Goal: Navigation & Orientation: Find specific page/section

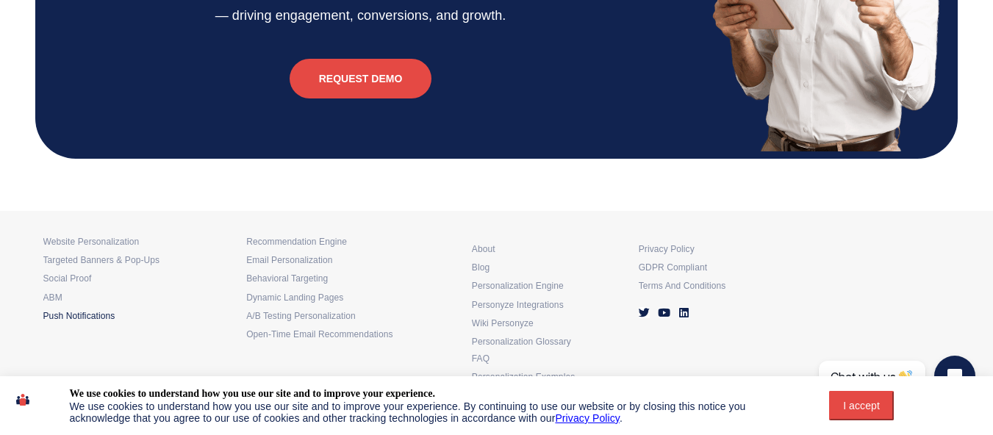
scroll to position [5163, 0]
click at [853, 406] on div "I accept" at bounding box center [861, 406] width 47 height 12
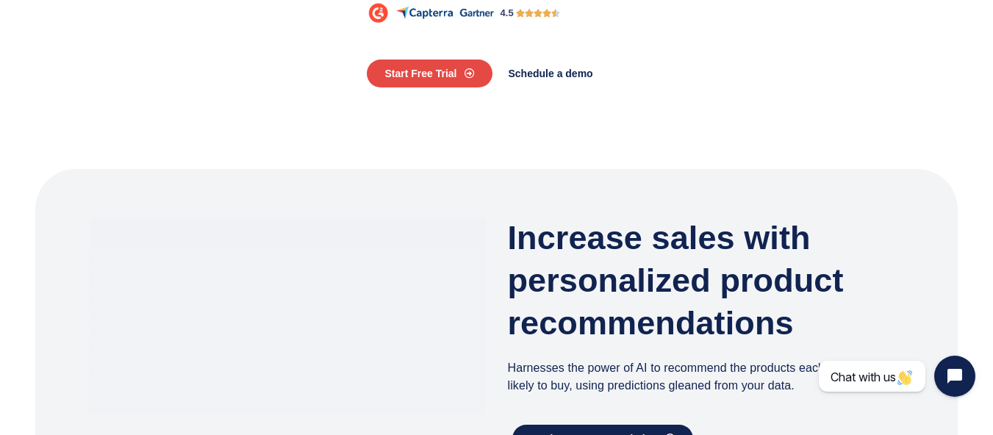
scroll to position [0, 0]
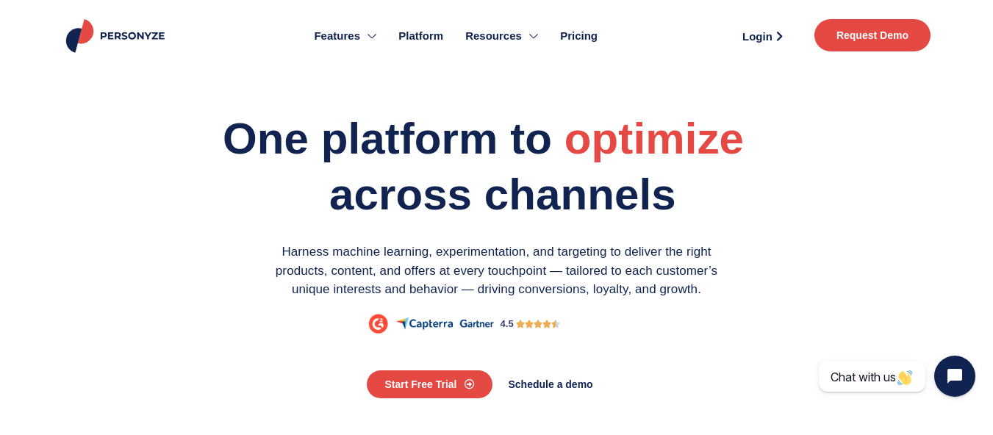
click at [583, 38] on span "Pricing" at bounding box center [578, 36] width 37 height 17
